Goal: Task Accomplishment & Management: Complete application form

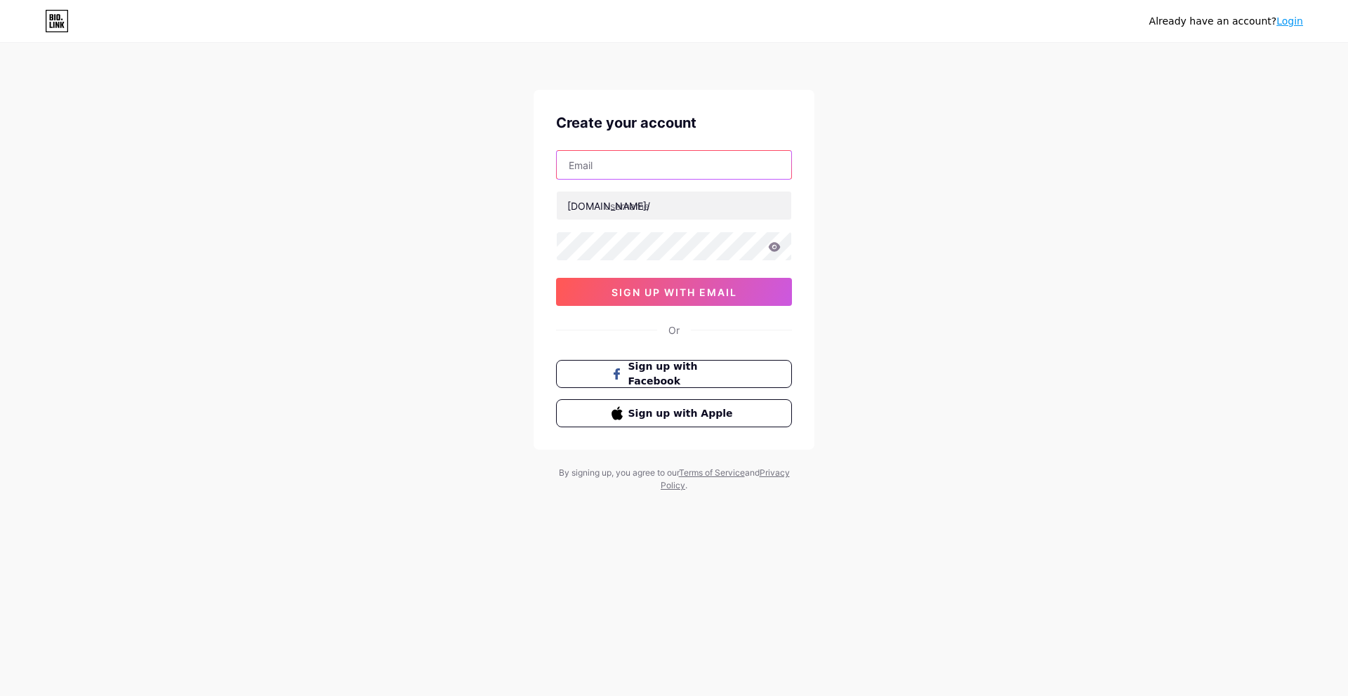
click at [649, 160] on input "text" at bounding box center [674, 165] width 234 height 28
type input "[EMAIL_ADDRESS][DOMAIN_NAME]"
click at [672, 206] on input "text" at bounding box center [674, 206] width 234 height 28
click at [625, 206] on input "luneline" at bounding box center [674, 206] width 234 height 28
type input "luneandline"
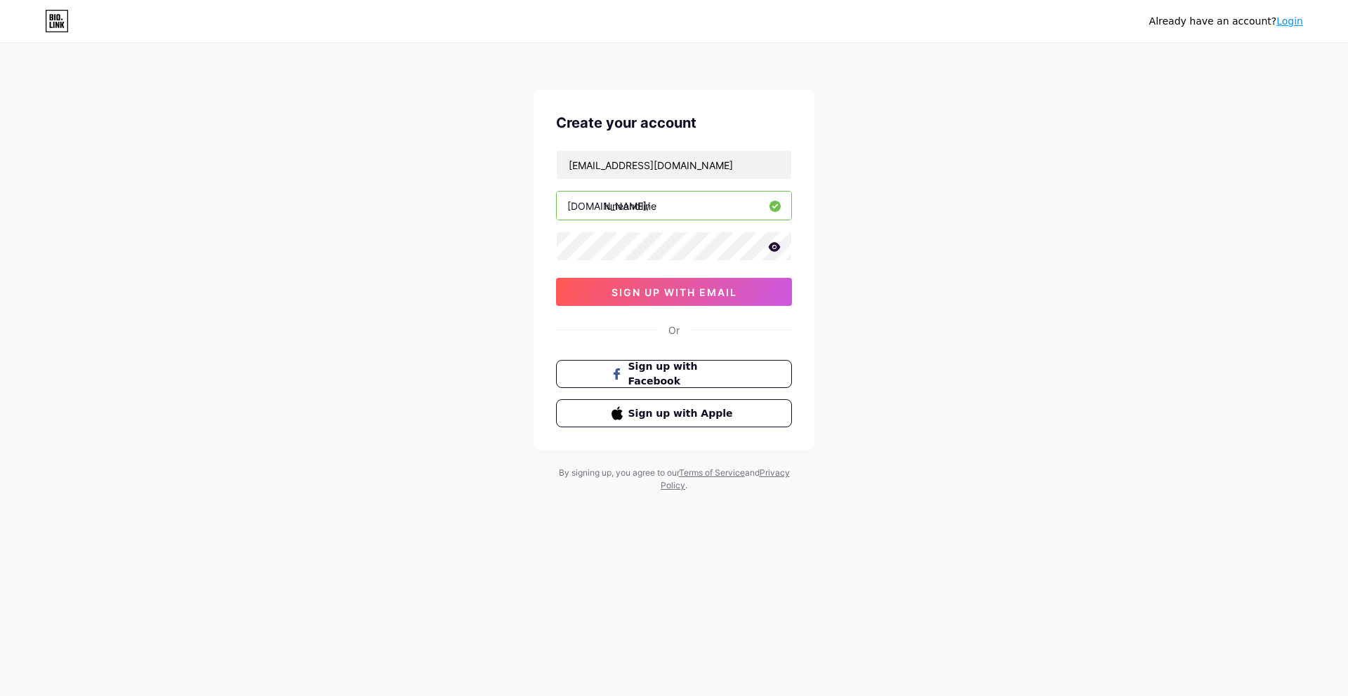
click at [774, 242] on icon at bounding box center [774, 247] width 13 height 10
click at [740, 289] on button "sign up with email" at bounding box center [674, 292] width 236 height 28
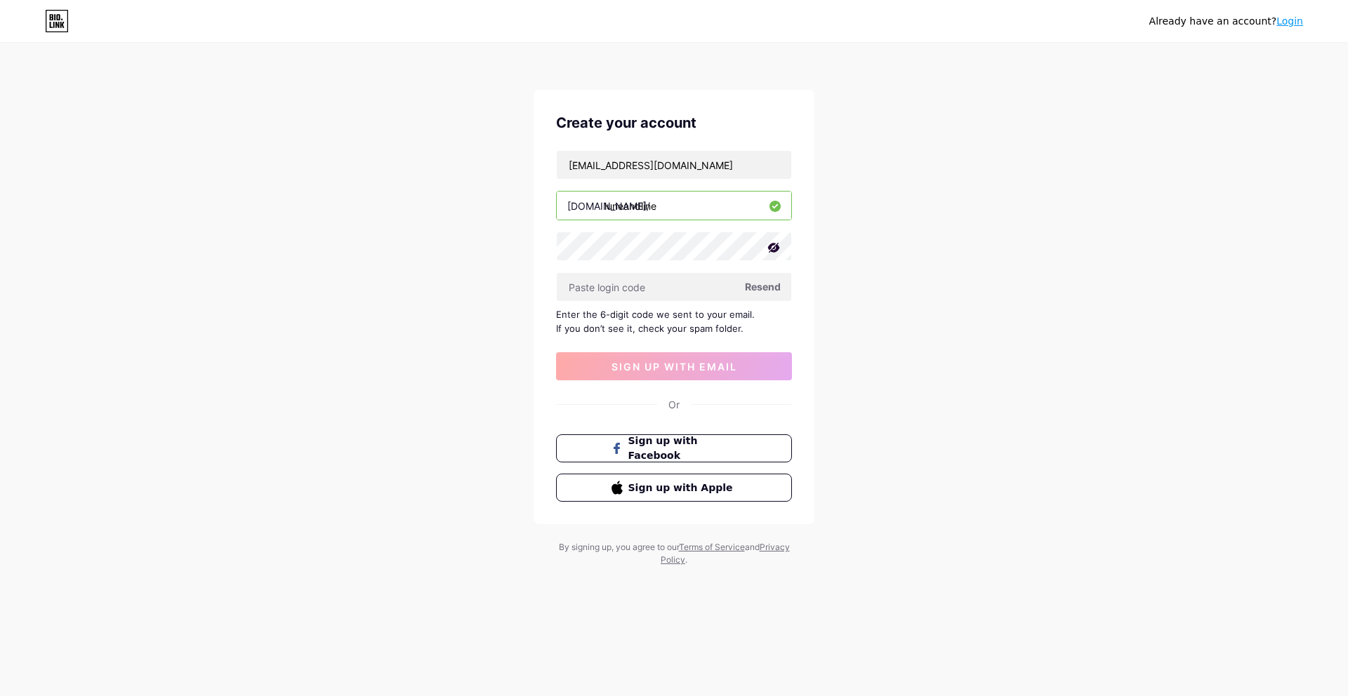
drag, startPoint x: 670, startPoint y: 205, endPoint x: 547, endPoint y: 205, distance: 123.5
click at [547, 205] on div "Create your account [EMAIL_ADDRESS][DOMAIN_NAME] [DOMAIN_NAME]/ luneandline Res…" at bounding box center [673, 307] width 281 height 435
click at [649, 289] on input "text" at bounding box center [674, 287] width 234 height 28
click at [772, 288] on span "Resend" at bounding box center [763, 286] width 36 height 15
click at [616, 299] on input "text" at bounding box center [674, 287] width 234 height 28
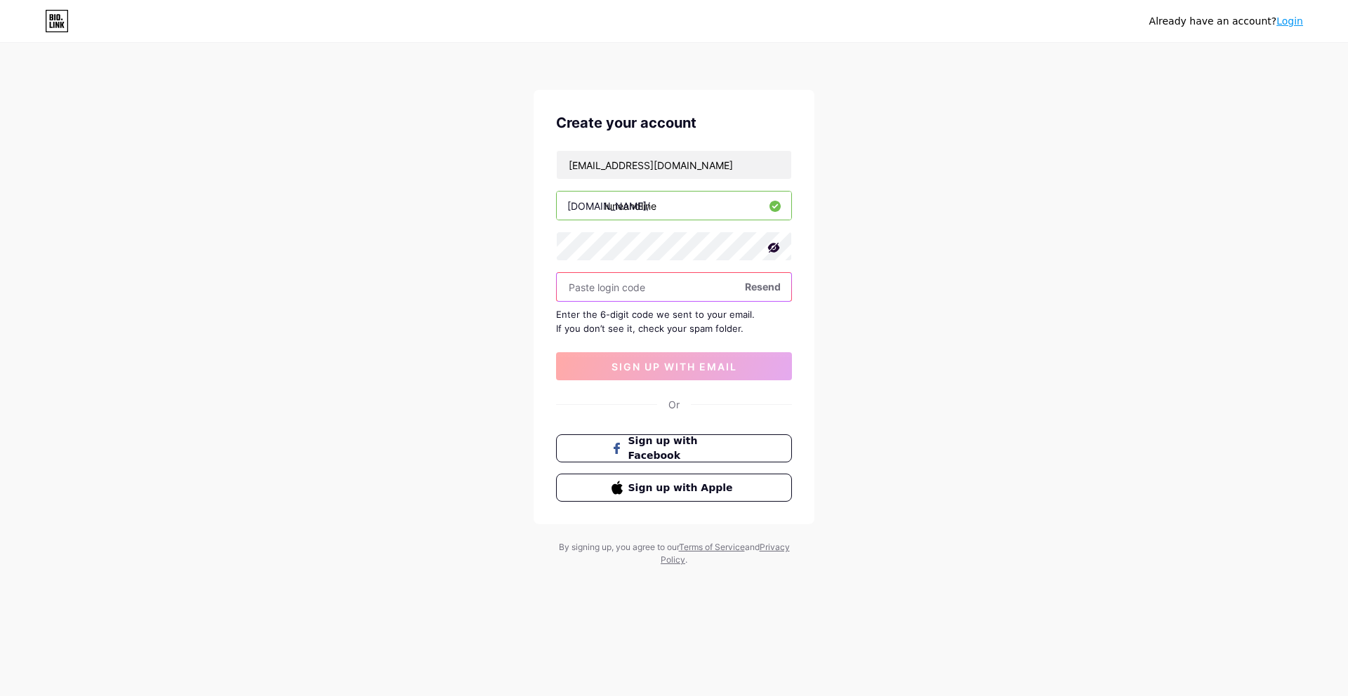
click at [611, 281] on input "text" at bounding box center [674, 287] width 234 height 28
paste input "942055"
type input "942055"
click at [691, 365] on span "sign up with email" at bounding box center [674, 367] width 126 height 12
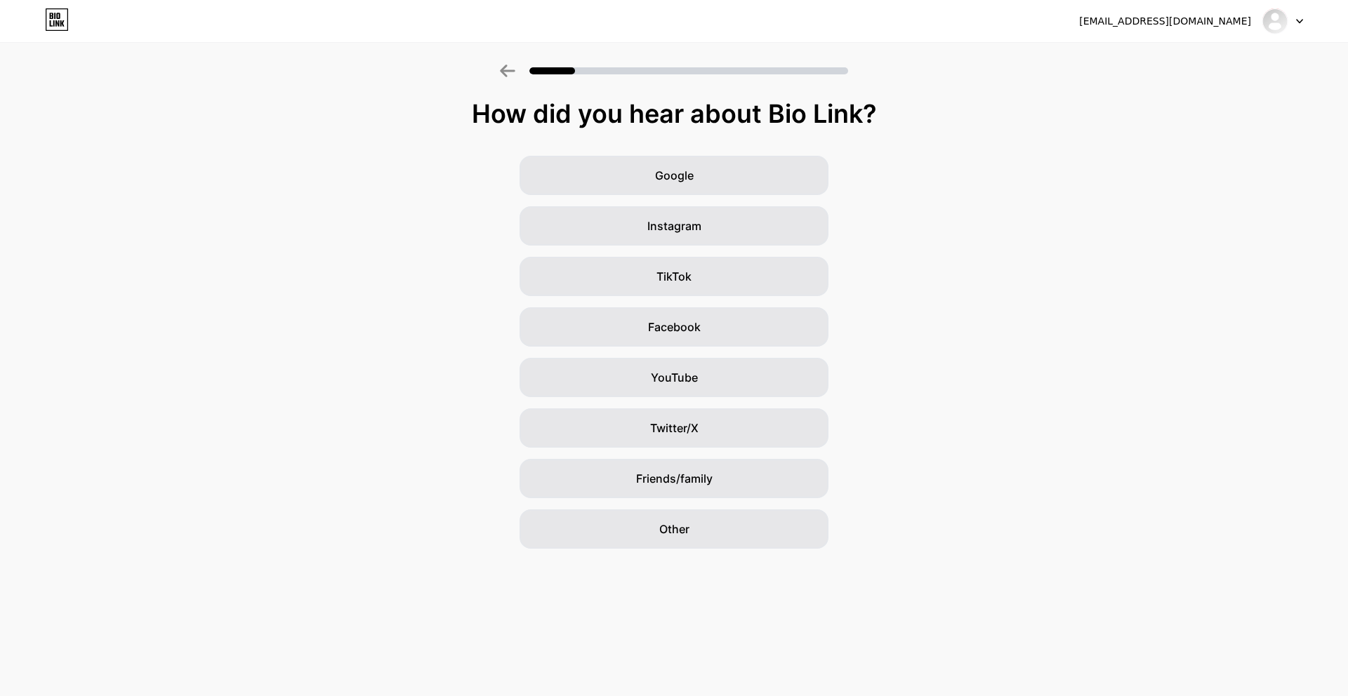
drag, startPoint x: 595, startPoint y: 114, endPoint x: 865, endPoint y: 111, distance: 270.3
click at [865, 111] on div "How did you hear about Bio Link?" at bounding box center [674, 114] width 1334 height 28
click at [701, 527] on div "Other" at bounding box center [673, 529] width 309 height 39
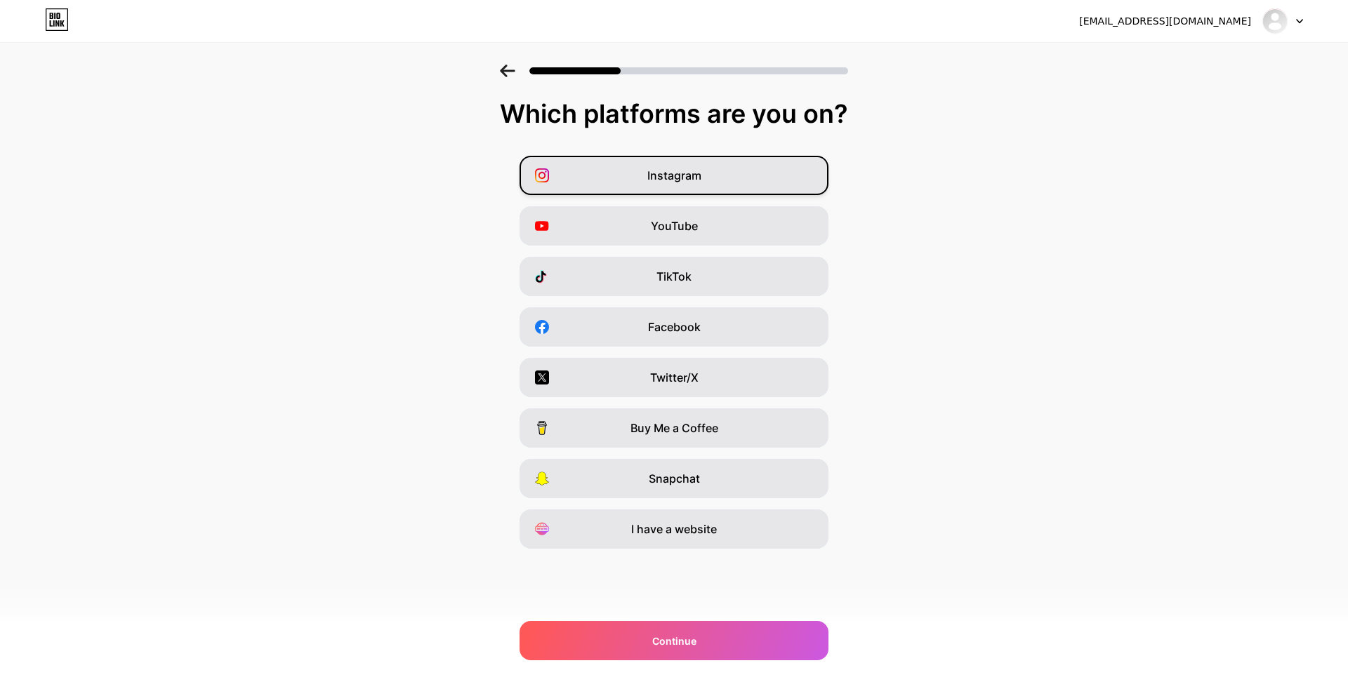
click at [647, 174] on span "Instagram" at bounding box center [674, 175] width 54 height 17
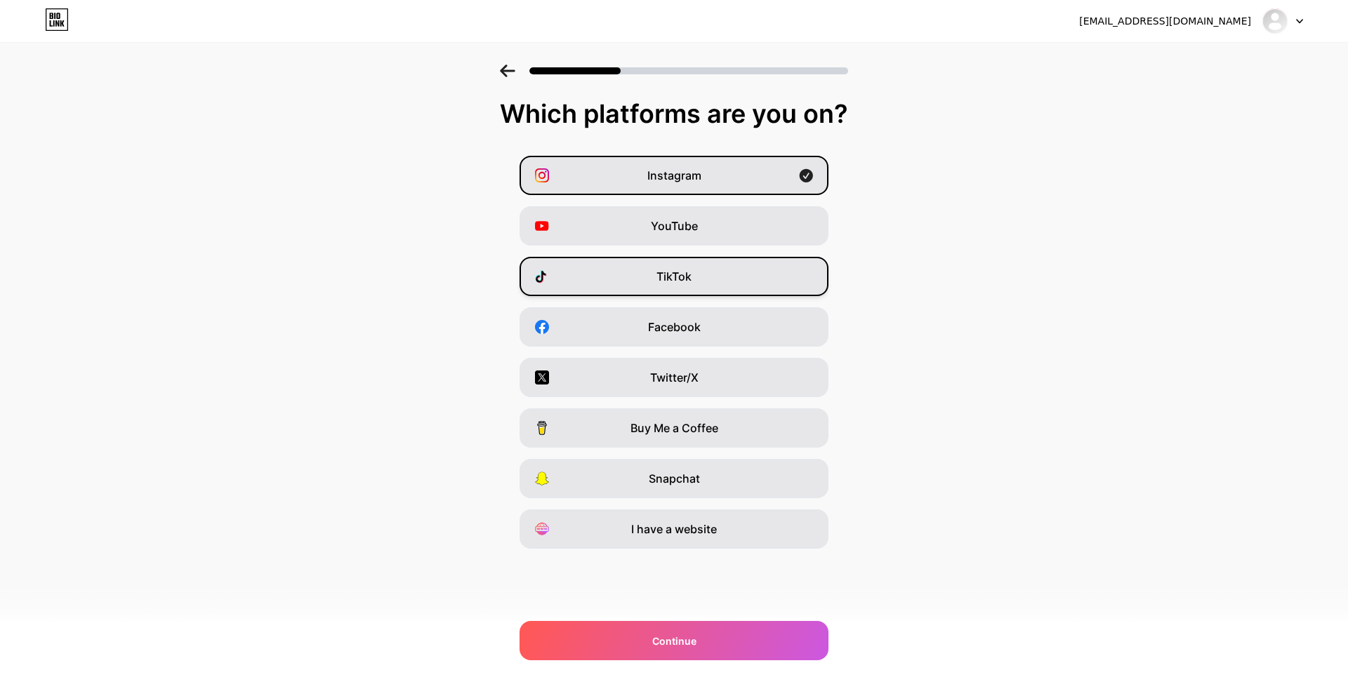
click at [645, 281] on div "TikTok" at bounding box center [673, 276] width 309 height 39
click at [656, 333] on span "Facebook" at bounding box center [674, 327] width 53 height 17
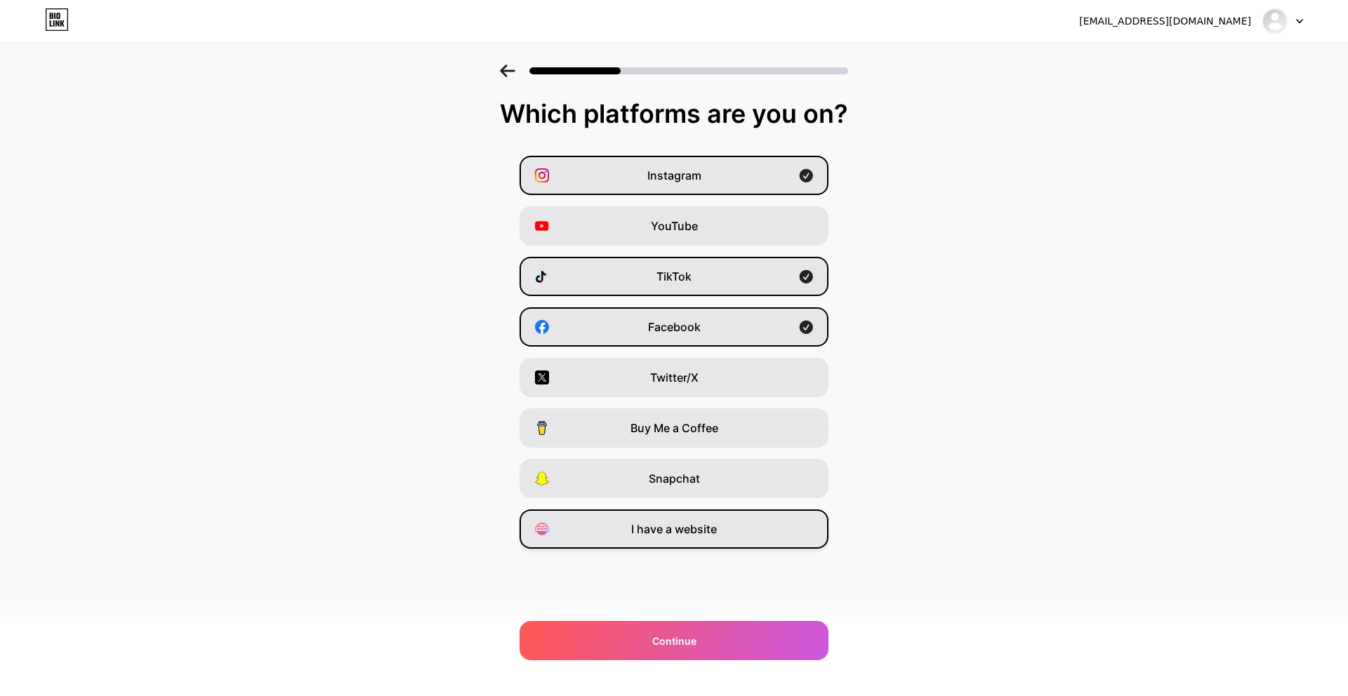
click at [679, 539] on div "I have a website" at bounding box center [673, 529] width 309 height 39
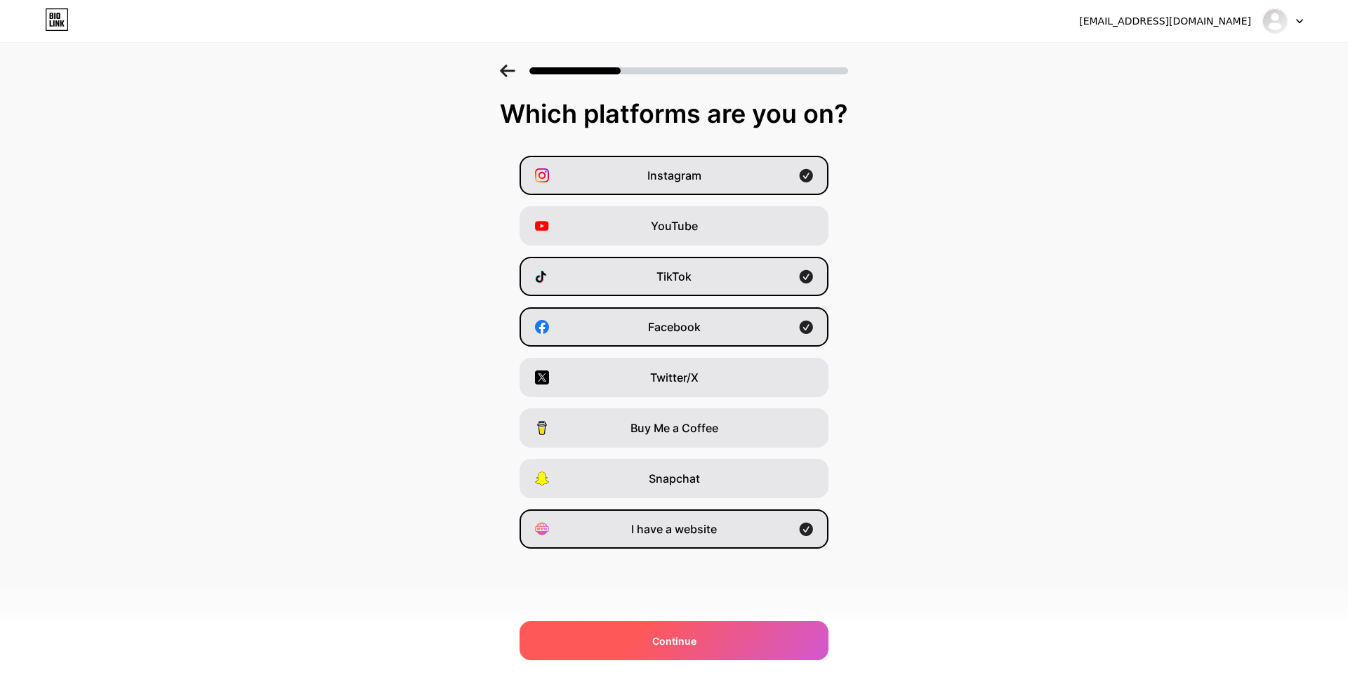
click at [712, 635] on div "Continue" at bounding box center [673, 640] width 309 height 39
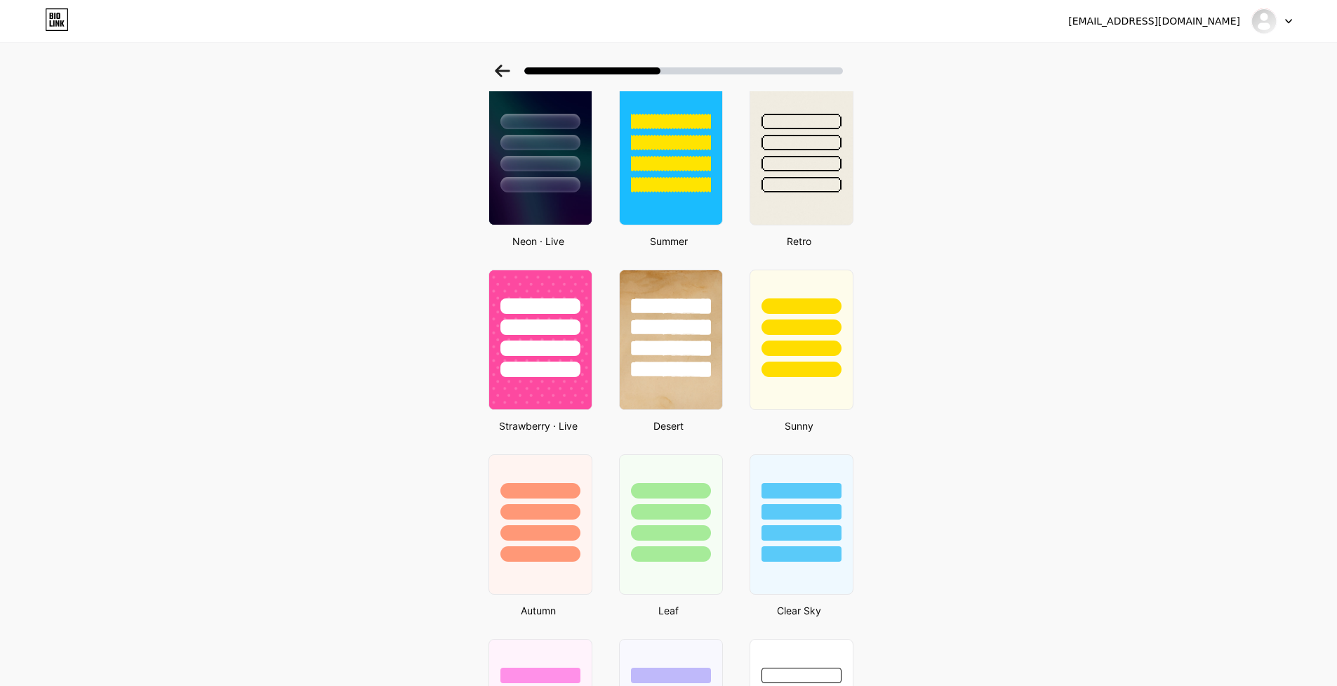
scroll to position [633, 0]
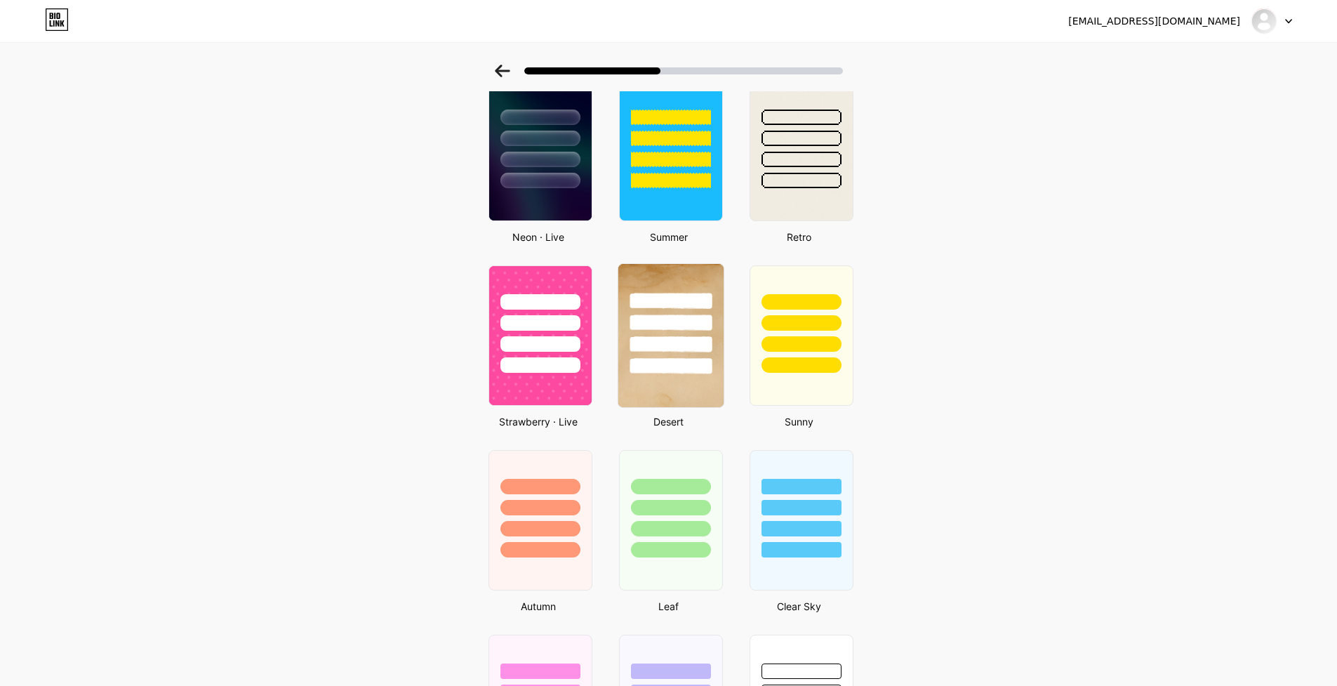
click at [677, 282] on div at bounding box center [670, 319] width 105 height 110
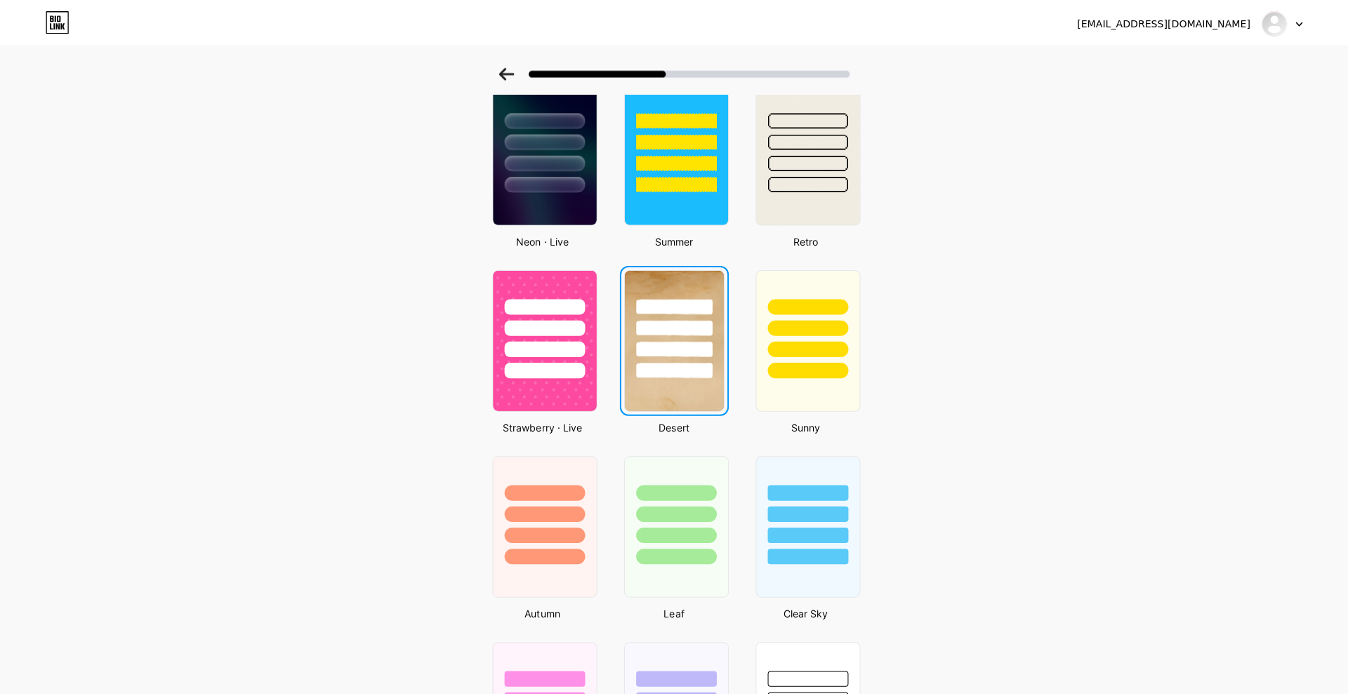
scroll to position [0, 0]
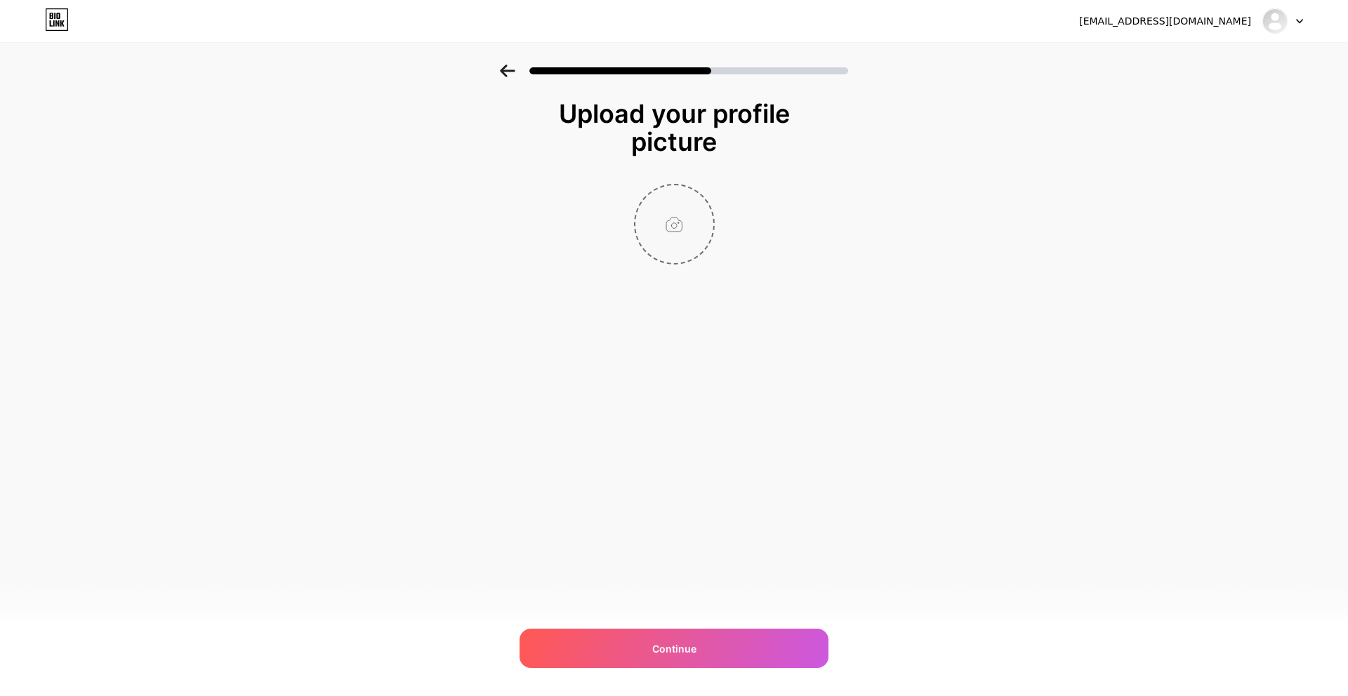
click at [684, 222] on input "file" at bounding box center [674, 224] width 78 height 78
type input "C:\fakepath\lune-and-line-color.jpg"
click at [656, 670] on div "[EMAIL_ADDRESS][DOMAIN_NAME] Logout Link Copied Upload your profile picture Con…" at bounding box center [674, 348] width 1348 height 696
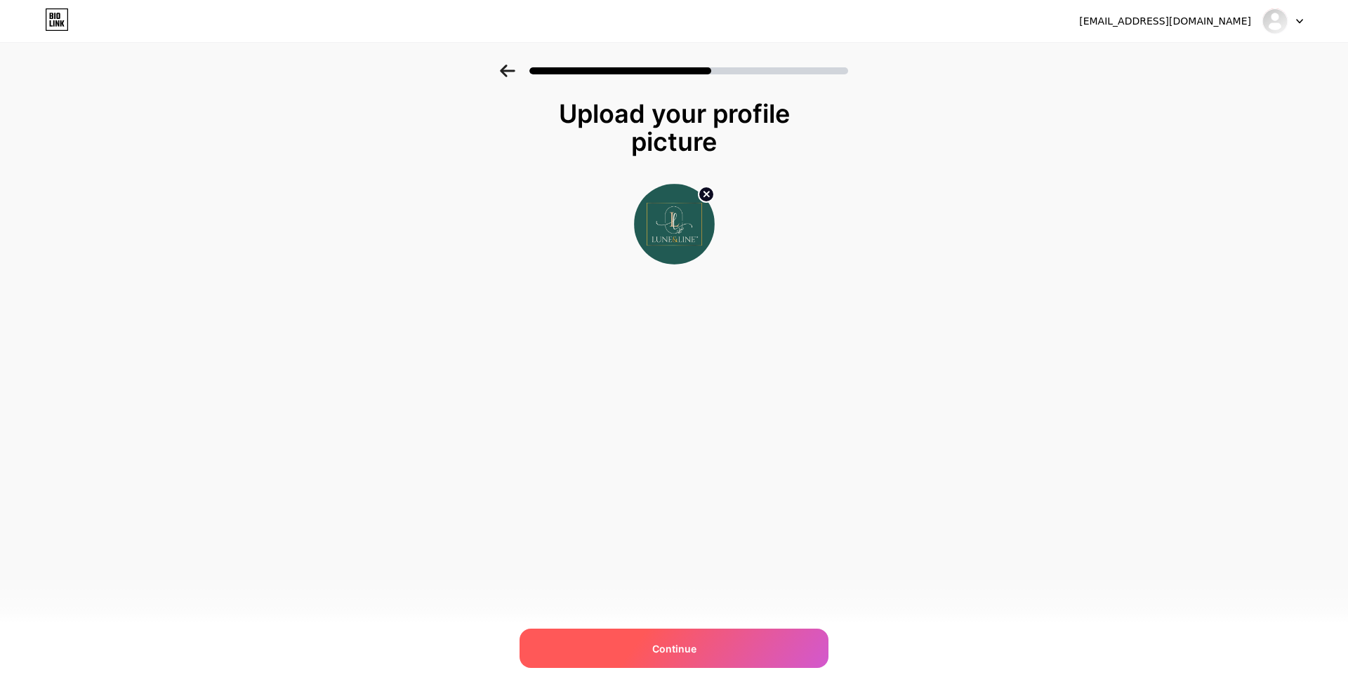
click at [690, 649] on span "Continue" at bounding box center [674, 649] width 44 height 15
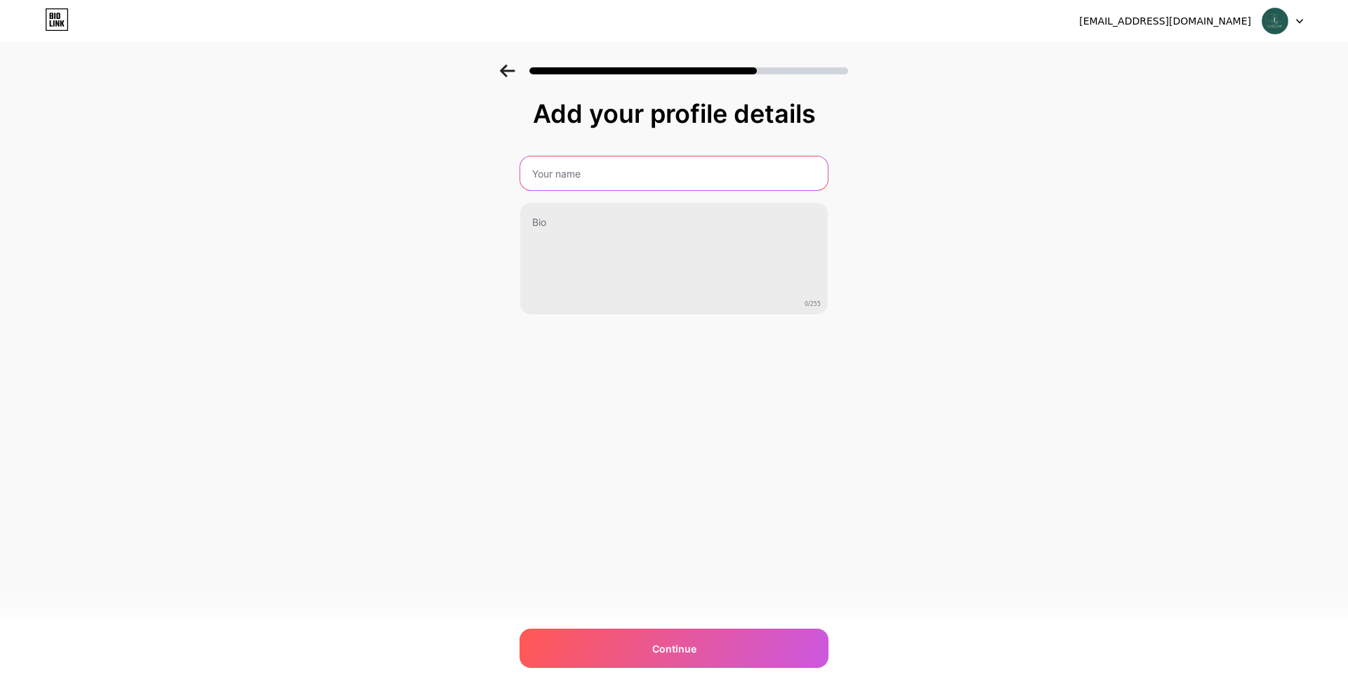
click at [566, 171] on input "text" at bounding box center [673, 174] width 307 height 34
type input "Lune & Line"
drag, startPoint x: 832, startPoint y: 114, endPoint x: 654, endPoint y: 117, distance: 177.6
click at [647, 114] on div "Add your profile details Lune & Line 0/255 Continue Error" at bounding box center [674, 225] width 1348 height 321
copy div "profile details"
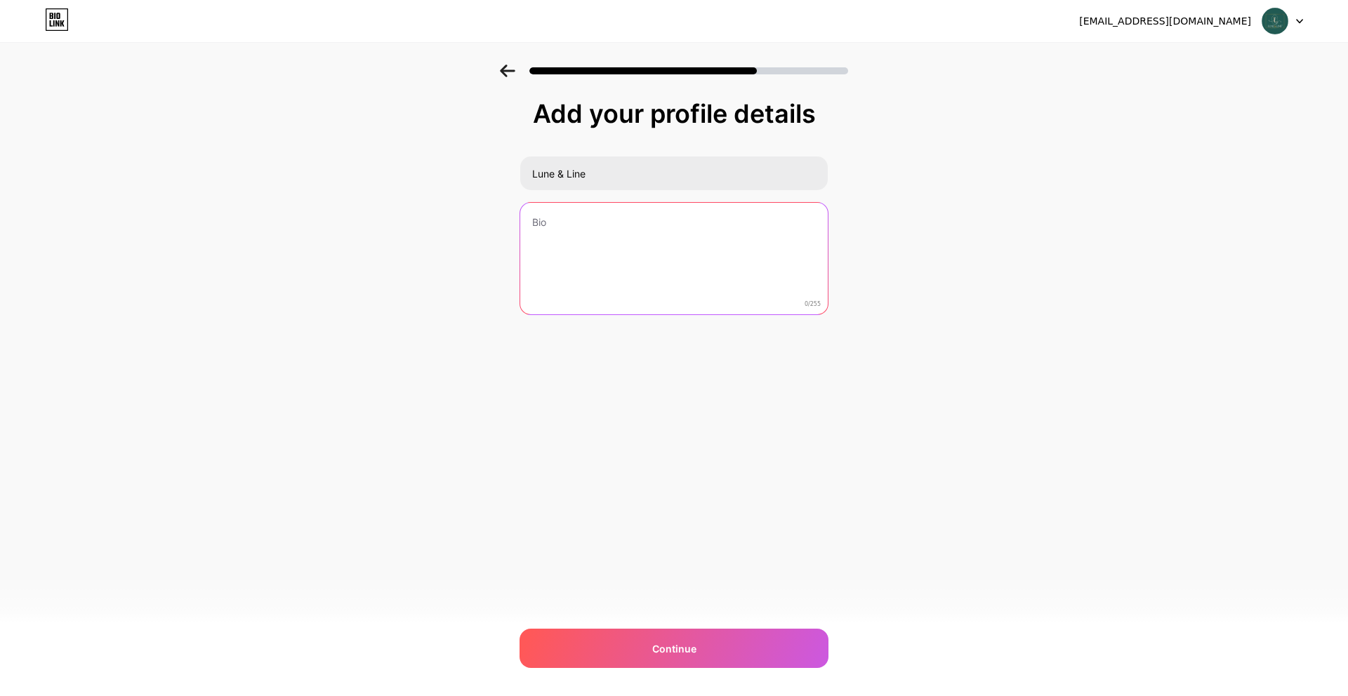
click at [576, 244] on textarea at bounding box center [673, 259] width 307 height 113
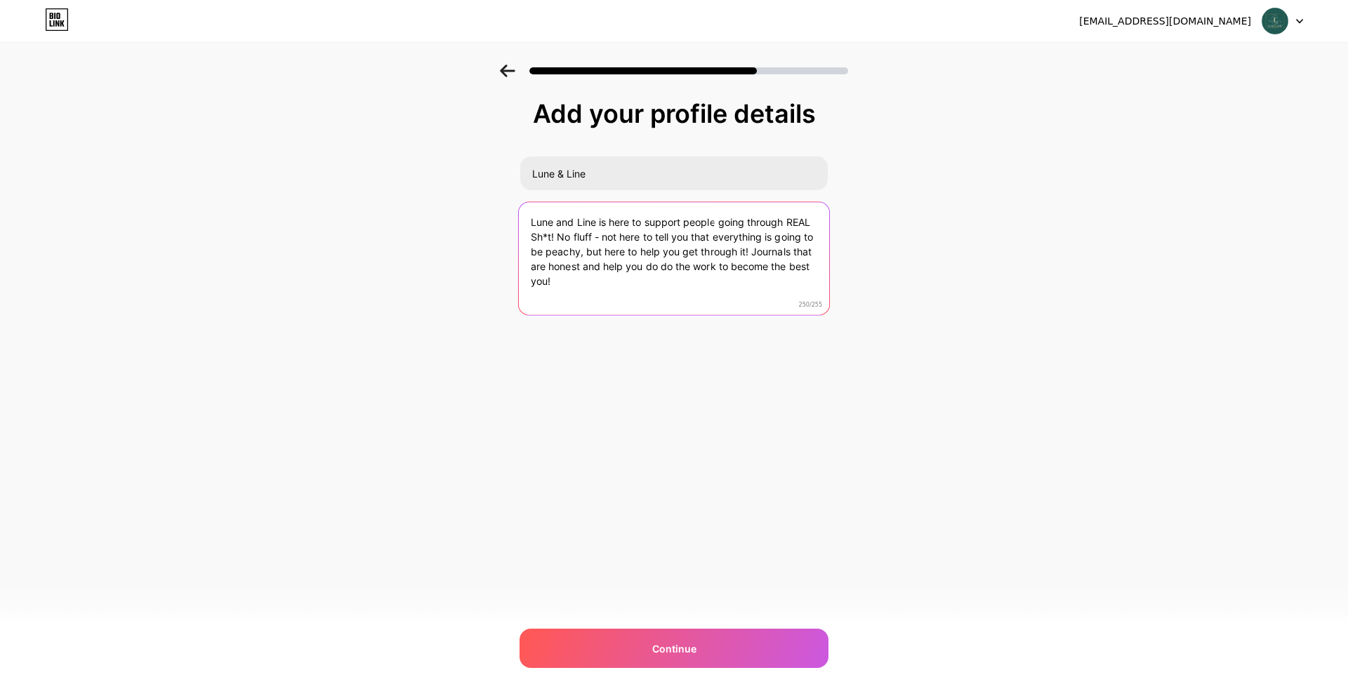
drag, startPoint x: 548, startPoint y: 276, endPoint x: 503, endPoint y: 207, distance: 81.8
click at [503, 207] on div "Add your profile details Lune & Line Lune and Line is here to support people go…" at bounding box center [674, 225] width 1348 height 321
click at [599, 293] on textarea "Lune and Line is here to support people going through REAL Sh*t! No fluff - not…" at bounding box center [674, 259] width 310 height 114
paste textarea "Launc"
click at [630, 242] on textarea "Lune and Line is here to support people going through REAL Sh*t! No fluff - not…" at bounding box center [674, 259] width 310 height 114
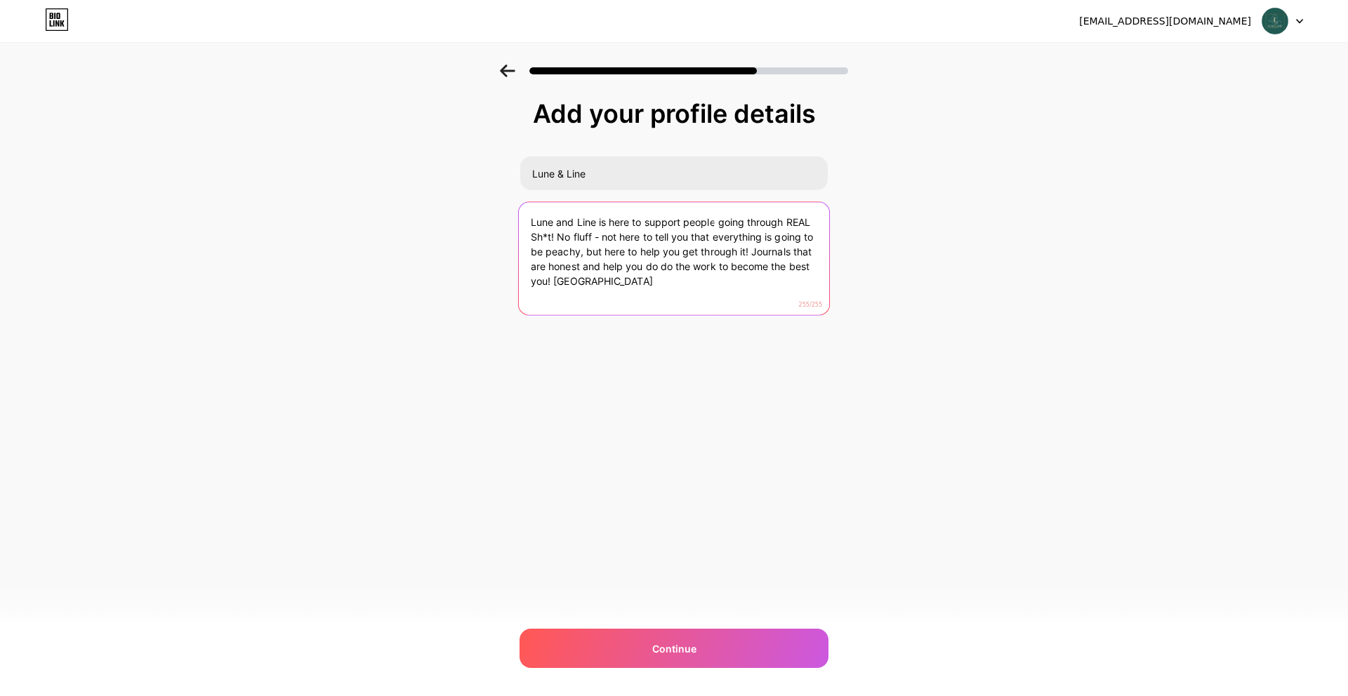
click at [630, 242] on textarea "Lune and Line is here to support people going through REAL Sh*t! No fluff - not…" at bounding box center [674, 259] width 310 height 114
drag, startPoint x: 577, startPoint y: 284, endPoint x: 515, endPoint y: 284, distance: 61.8
click at [515, 284] on div "Add your profile details Lune & Line Lune and Line is here to support people go…" at bounding box center [674, 225] width 1348 height 321
paste textarea "h Dec"
click at [662, 287] on textarea "Lune and Line is here to support people going through REAL Sh*t! No fluff - not…" at bounding box center [674, 259] width 310 height 114
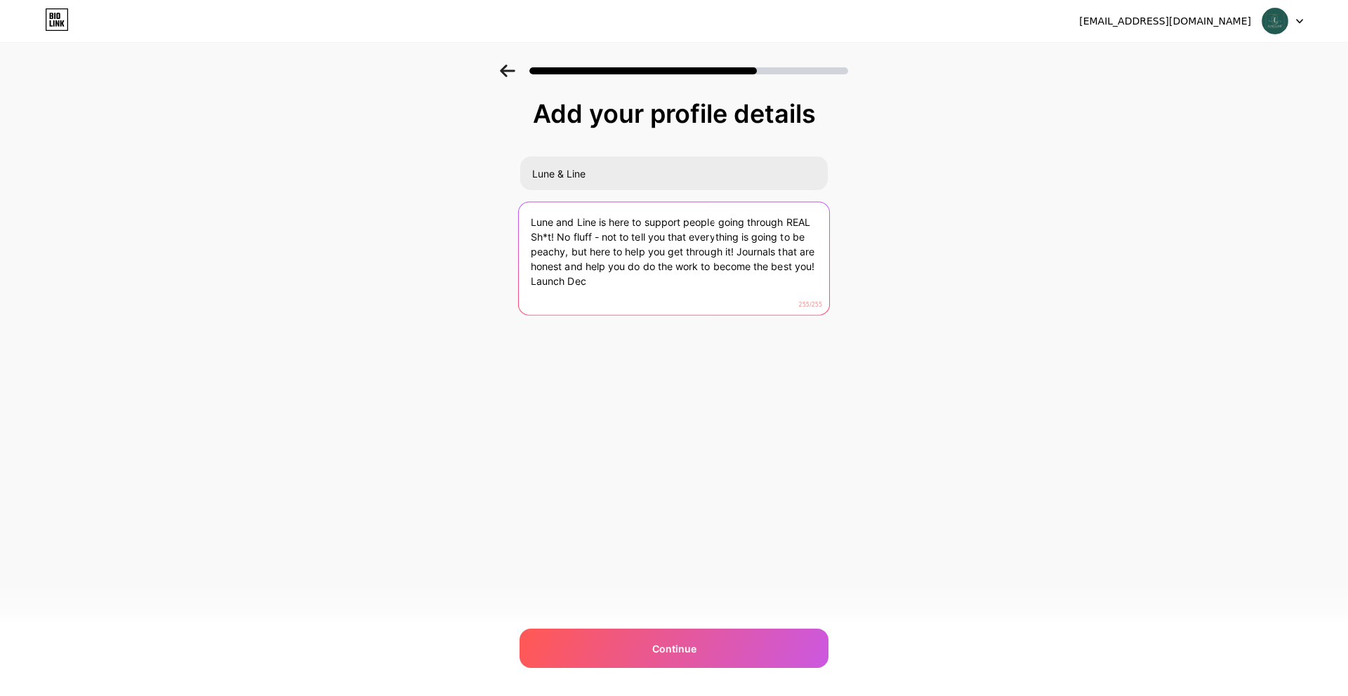
drag, startPoint x: 595, startPoint y: 255, endPoint x: 557, endPoint y: 235, distance: 42.1
click at [557, 235] on textarea "Lune and Line is here to support people going through REAL Sh*t! No fluff - not…" at bounding box center [674, 259] width 310 height 114
drag, startPoint x: 565, startPoint y: 267, endPoint x: 498, endPoint y: 263, distance: 66.9
click at [498, 263] on div "Add your profile details Lune & Line Lune and Line is here to support people go…" at bounding box center [674, 225] width 1348 height 321
paste textarea "'25 👇"
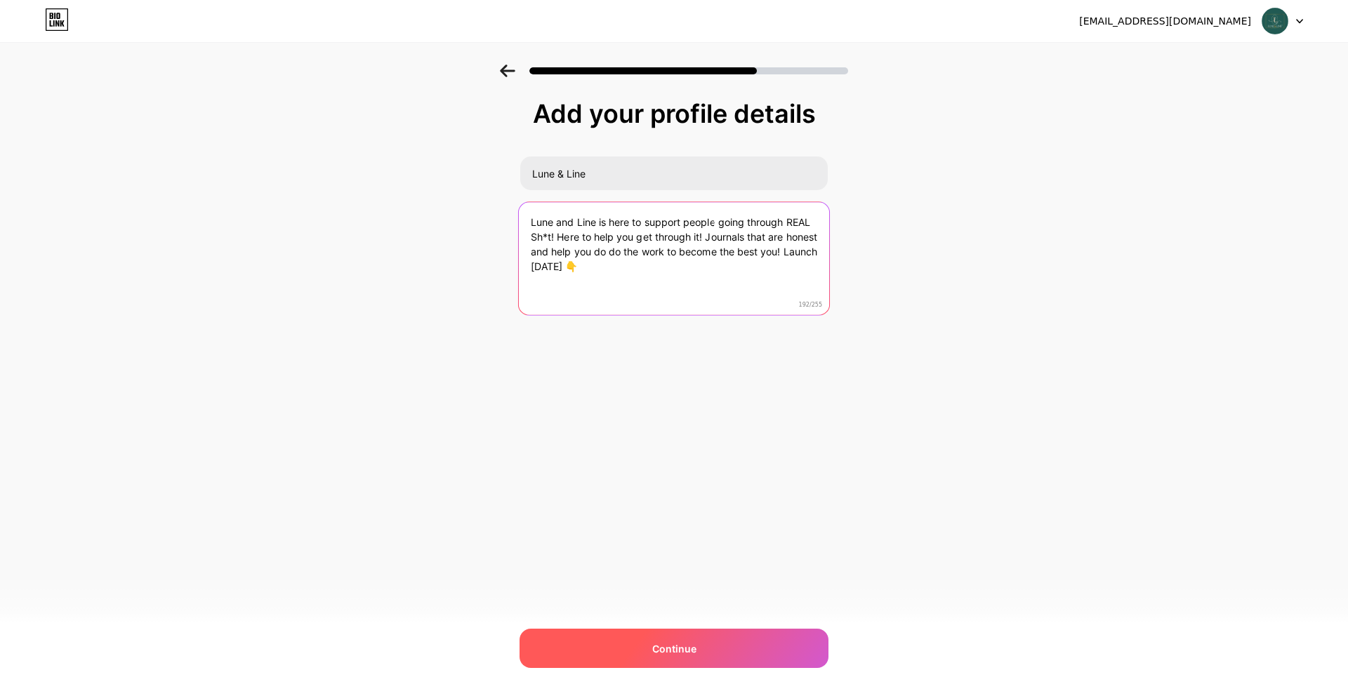
type textarea "Lune and Line is here to support people going through REAL Sh*t! Here to help y…"
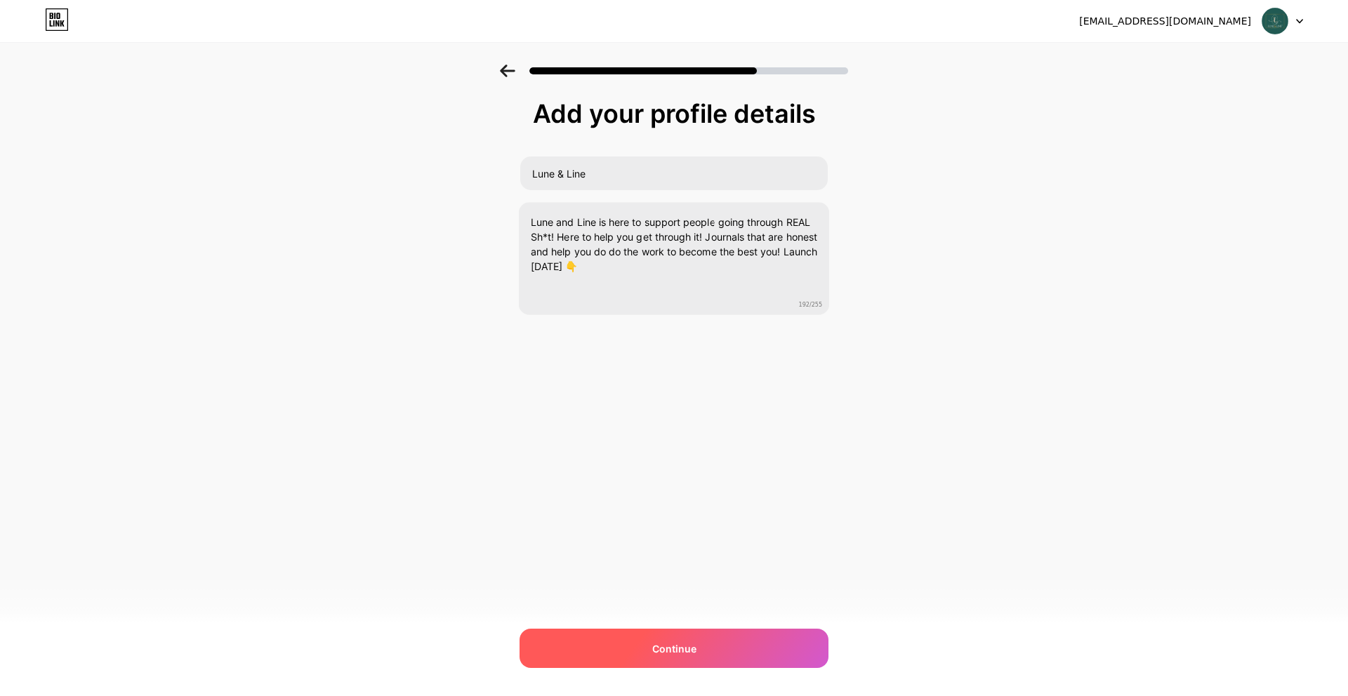
click at [671, 647] on span "Continue" at bounding box center [674, 649] width 44 height 15
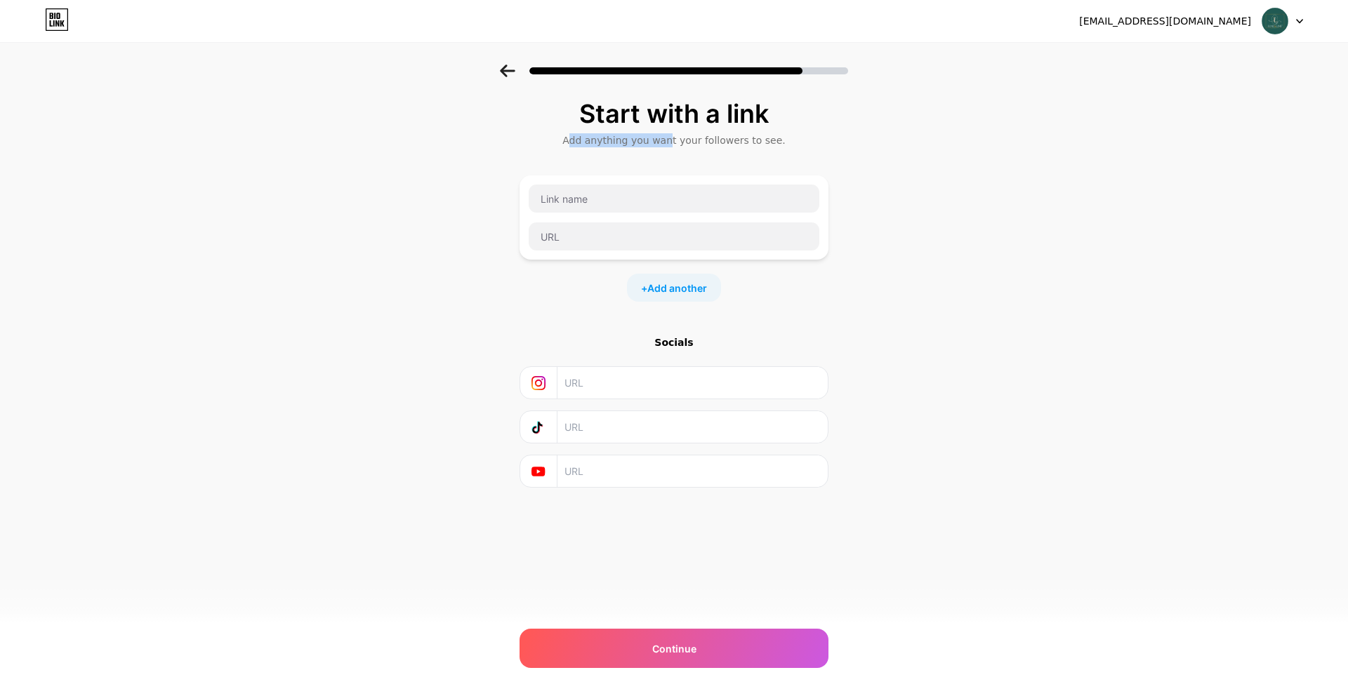
drag, startPoint x: 584, startPoint y: 142, endPoint x: 672, endPoint y: 143, distance: 87.7
click at [672, 143] on div "Add anything you want your followers to see." at bounding box center [673, 140] width 295 height 14
click at [596, 203] on input "text" at bounding box center [674, 199] width 291 height 28
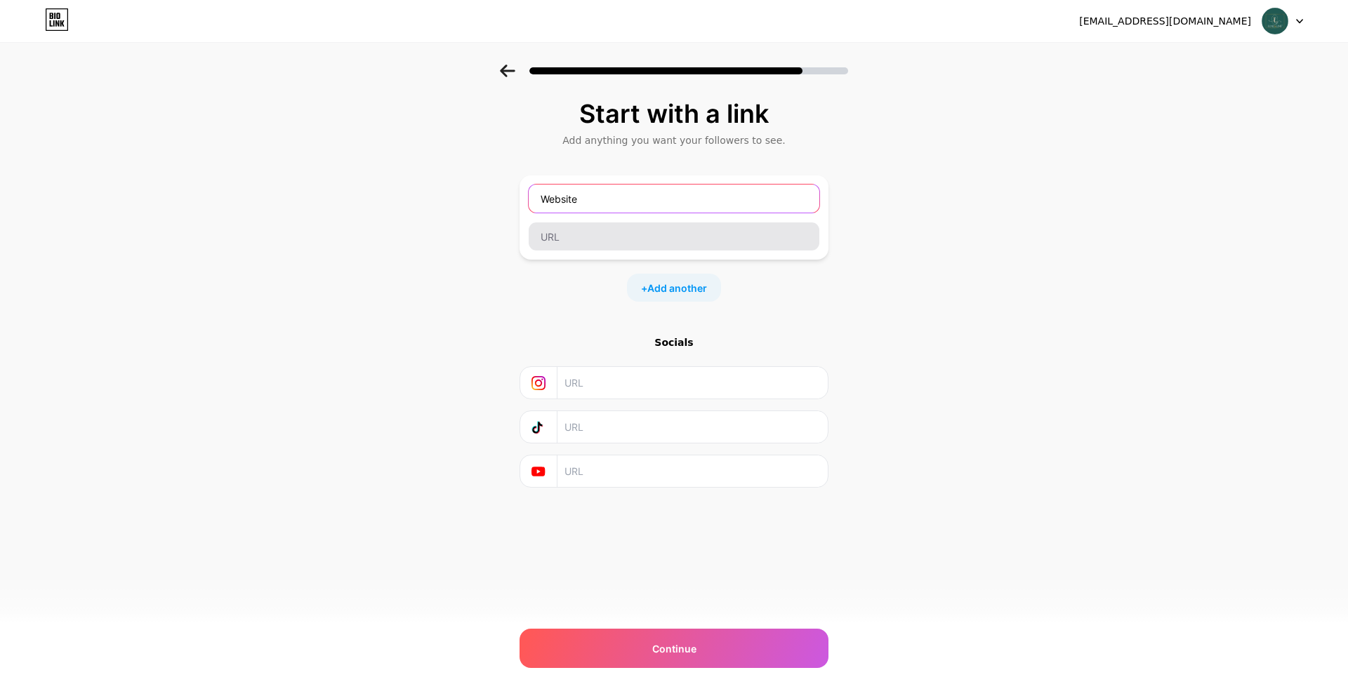
type input "Website"
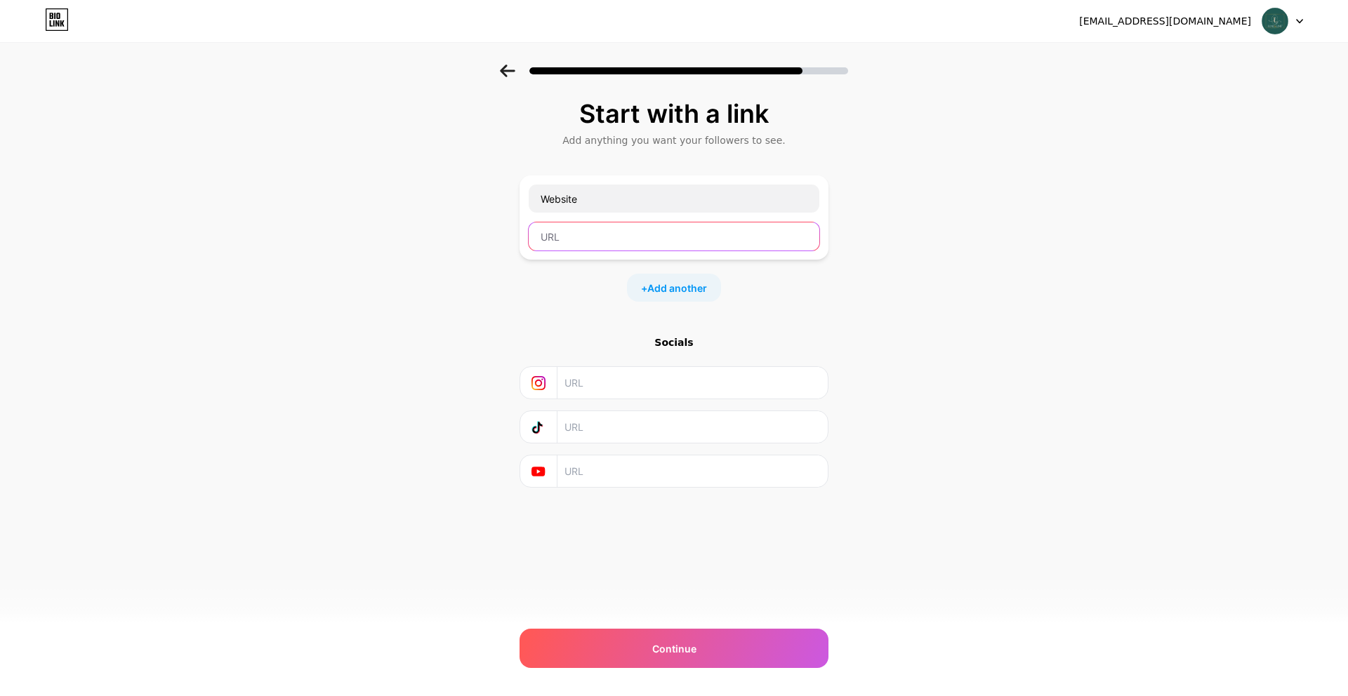
click at [617, 236] on input "text" at bounding box center [674, 237] width 291 height 28
type input "[DOMAIN_NAME]"
click at [628, 381] on input "text" at bounding box center [691, 383] width 255 height 32
click at [635, 378] on input "text" at bounding box center [691, 383] width 255 height 32
paste input "[URL][DOMAIN_NAME][DOMAIN_NAME]"
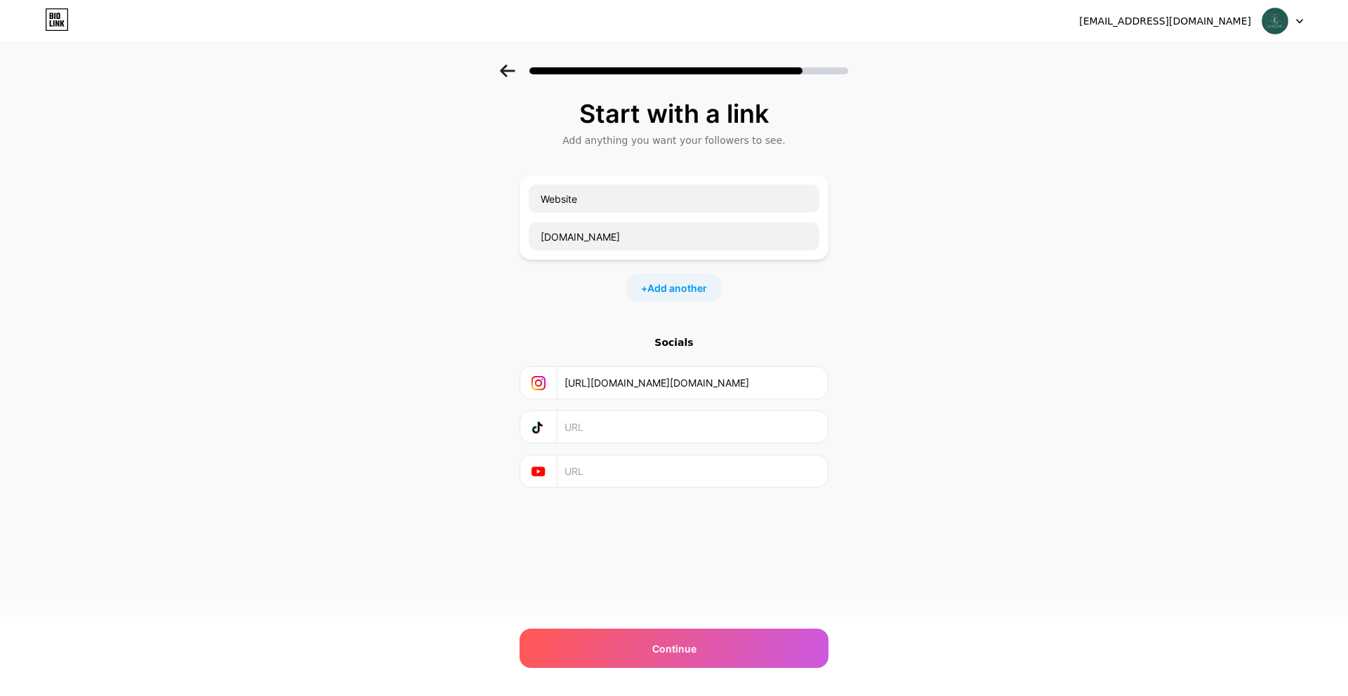
type input "[URL][DOMAIN_NAME][DOMAIN_NAME]"
click at [641, 423] on input "text" at bounding box center [691, 427] width 255 height 32
click at [625, 471] on input "text" at bounding box center [691, 472] width 255 height 32
click at [621, 428] on input "text" at bounding box center [691, 427] width 255 height 32
click at [696, 548] on div "Start with a link Add anything you want your followers to see. Website [DOMAIN_…" at bounding box center [673, 329] width 309 height 458
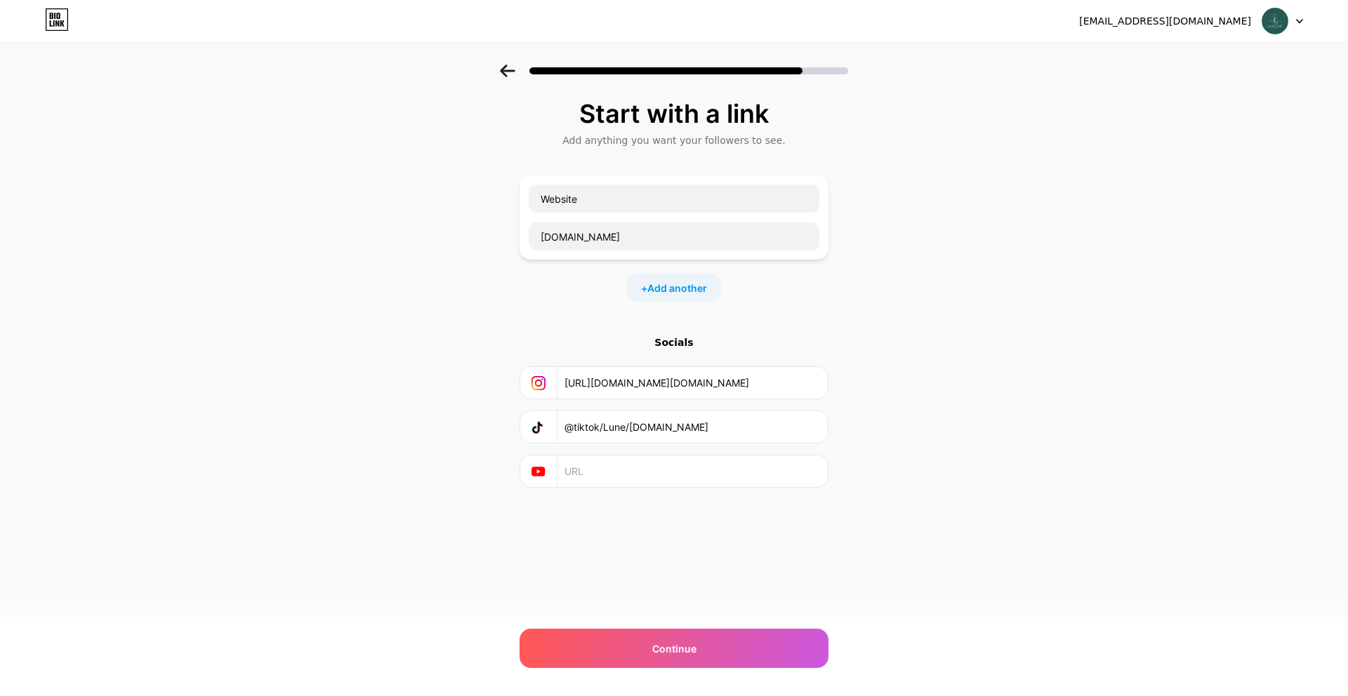
drag, startPoint x: 668, startPoint y: 435, endPoint x: 533, endPoint y: 429, distance: 134.9
click at [533, 429] on div "@tiktok/Lune/[DOMAIN_NAME]" at bounding box center [674, 427] width 291 height 32
paste input "[URL][DOMAIN_NAME]"
drag, startPoint x: 766, startPoint y: 428, endPoint x: 685, endPoint y: 427, distance: 80.7
click at [685, 427] on input "[URL][DOMAIN_NAME]" at bounding box center [691, 427] width 255 height 32
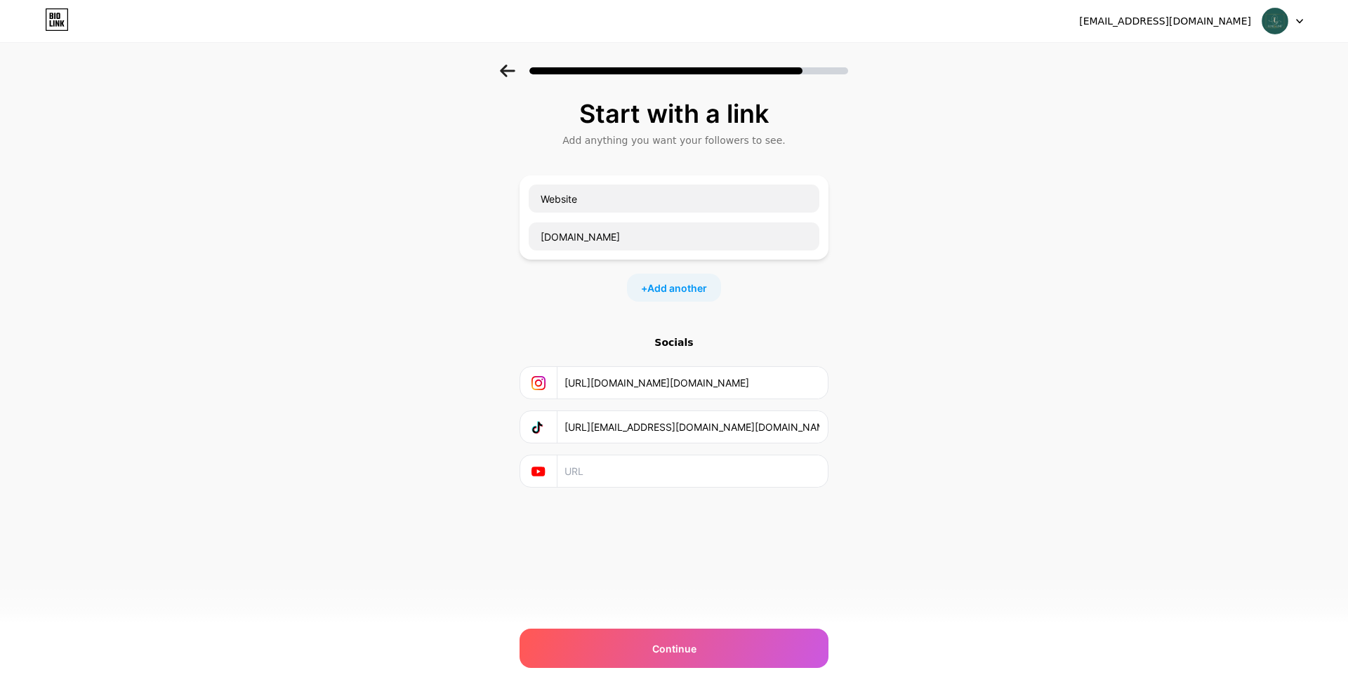
type input "[URL][EMAIL_ADDRESS][DOMAIN_NAME][DOMAIN_NAME]"
click at [887, 563] on div "[EMAIL_ADDRESS][DOMAIN_NAME] Logout Link Copied Start with a link Add anything …" at bounding box center [674, 348] width 1348 height 696
click at [701, 649] on div "Continue" at bounding box center [673, 648] width 309 height 39
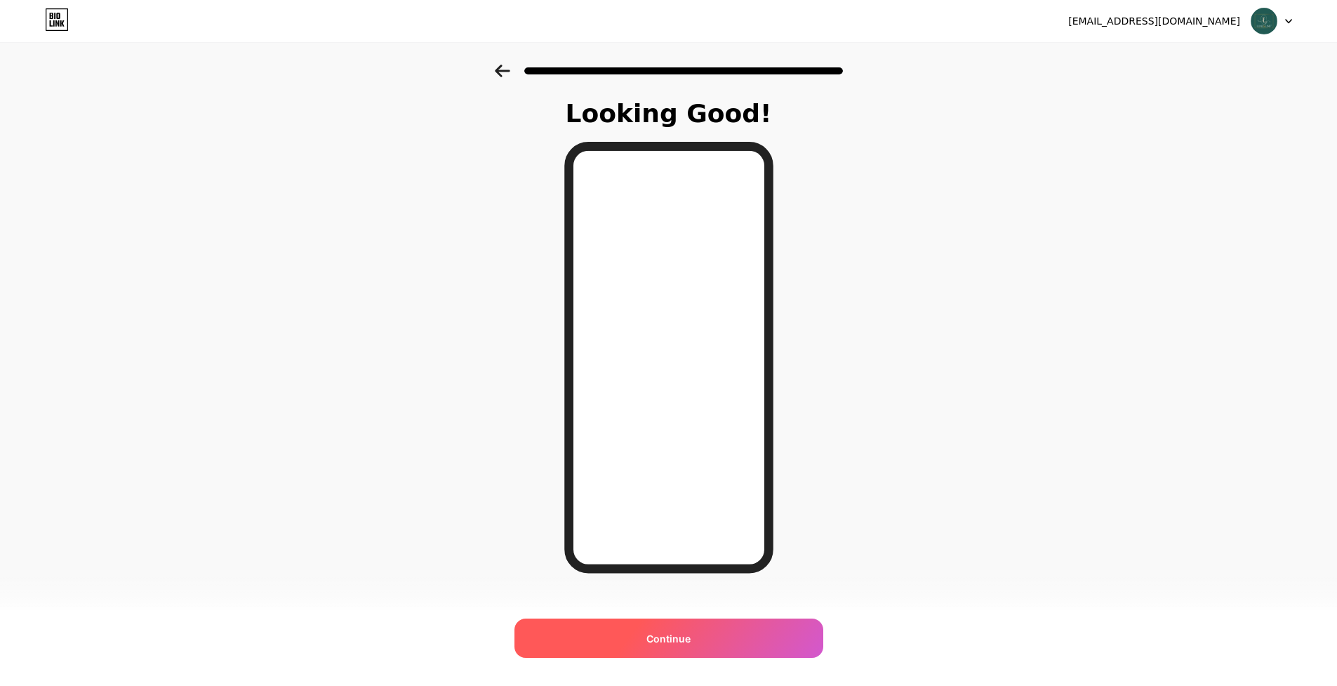
click at [691, 642] on span "Continue" at bounding box center [669, 638] width 44 height 15
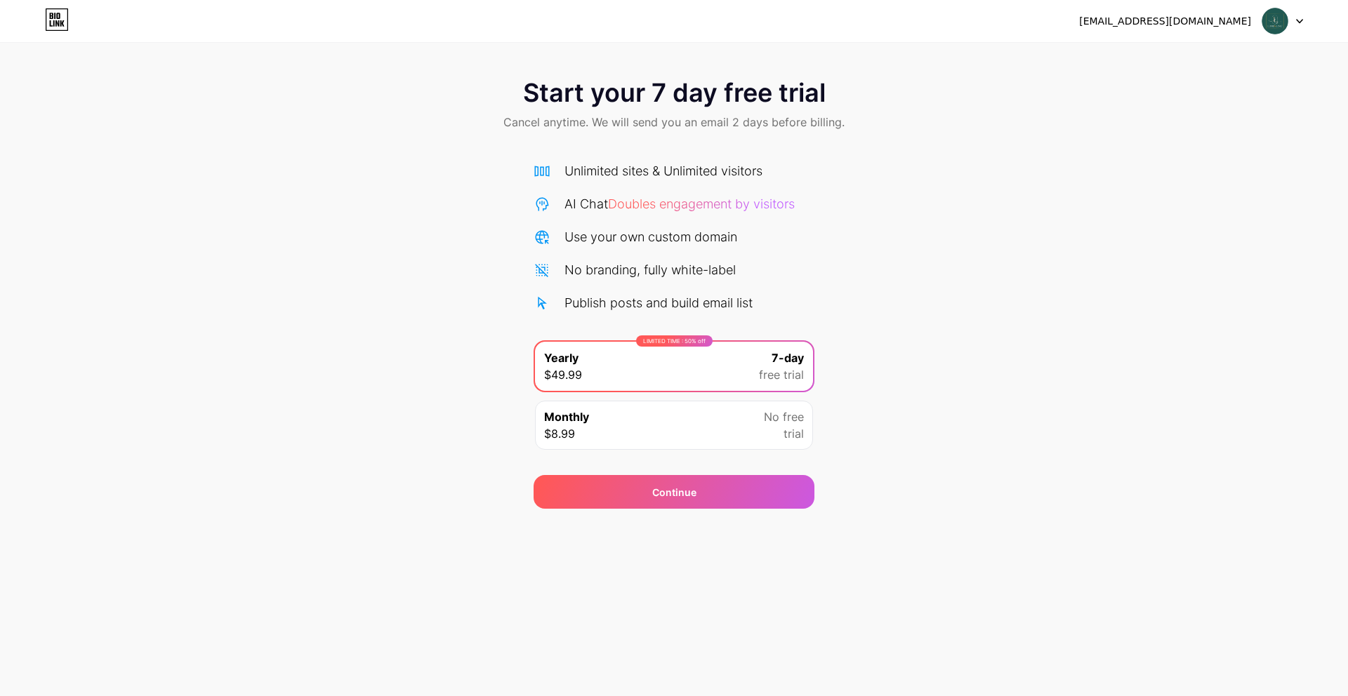
drag, startPoint x: 523, startPoint y: 125, endPoint x: 697, endPoint y: 122, distance: 174.1
click at [695, 122] on span "Cancel anytime. We will send you an email 2 days before billing." at bounding box center [673, 122] width 341 height 17
drag, startPoint x: 743, startPoint y: 122, endPoint x: 879, endPoint y: 138, distance: 136.4
click at [875, 136] on div "Start your 7 day free trial Cancel anytime. We will send you an email 2 days be…" at bounding box center [674, 106] width 1348 height 83
click at [887, 167] on div "Start your 7 day free trial Cancel anytime. We will send you an email 2 days be…" at bounding box center [674, 287] width 1348 height 444
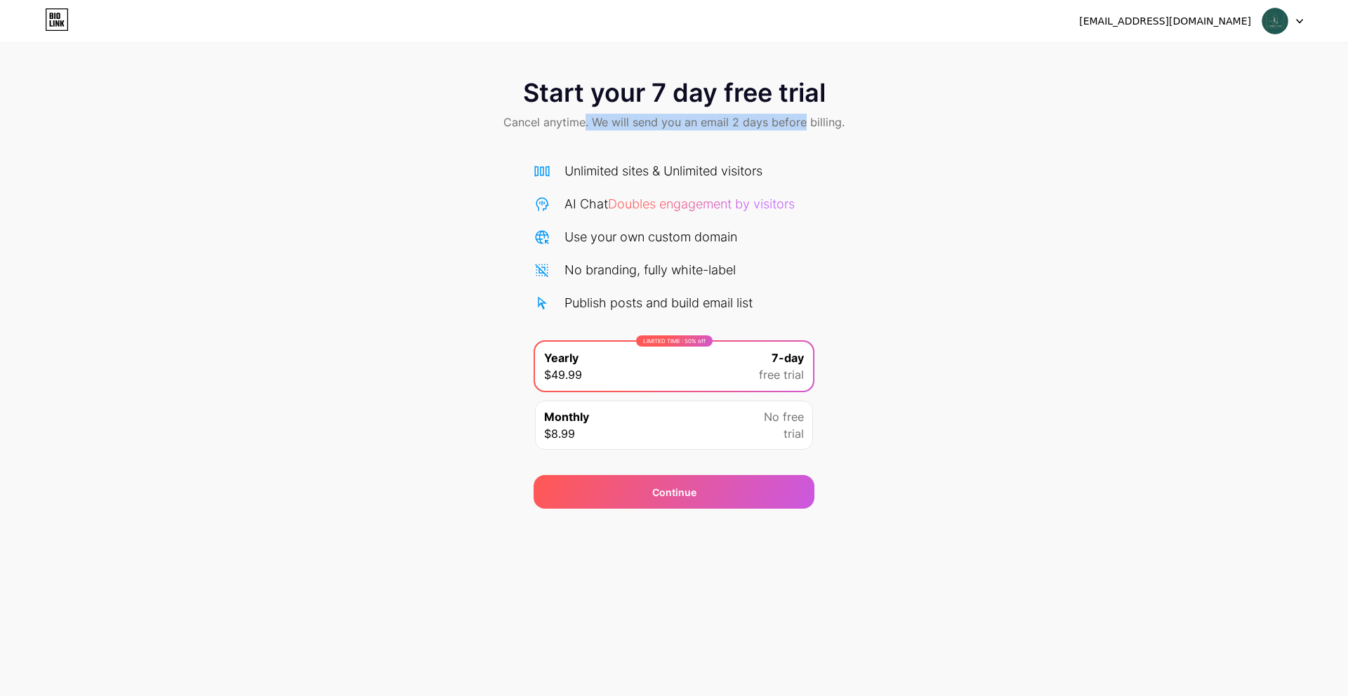
drag, startPoint x: 586, startPoint y: 130, endPoint x: 805, endPoint y: 121, distance: 219.2
click at [805, 121] on span "Cancel anytime. We will send you an email 2 days before billing." at bounding box center [673, 122] width 341 height 17
click at [1299, 21] on icon at bounding box center [1300, 22] width 6 height 4
